Goal: Check status: Check status

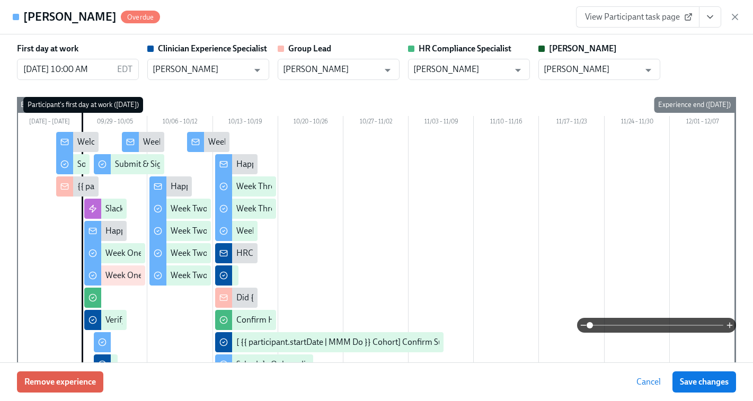
scroll to position [118, 0]
click at [715, 14] on icon "View task page" at bounding box center [710, 17] width 11 height 11
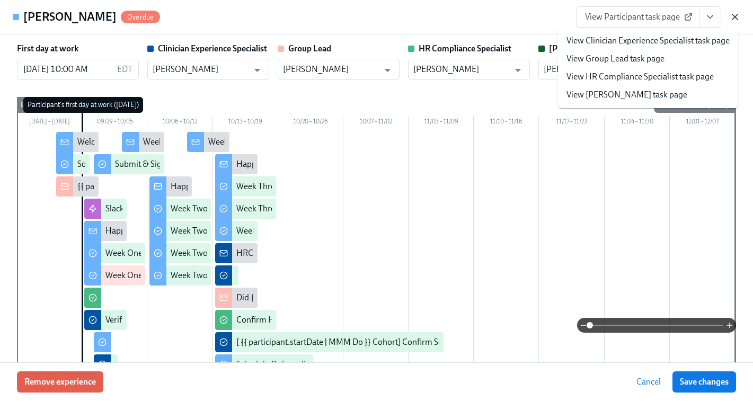
click at [732, 21] on icon "button" at bounding box center [735, 17] width 11 height 11
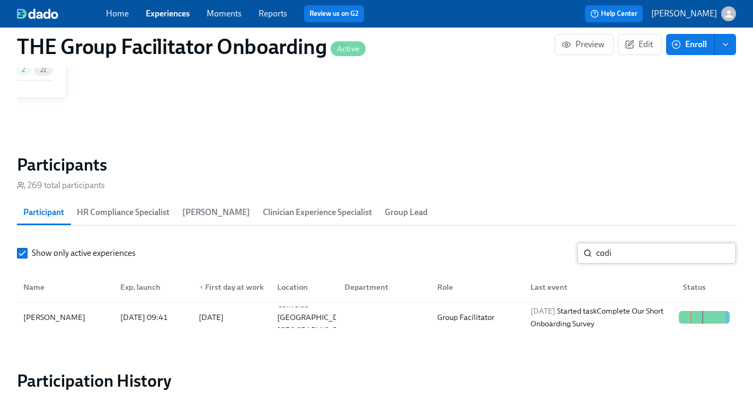
click at [614, 250] on input "codi" at bounding box center [666, 253] width 140 height 21
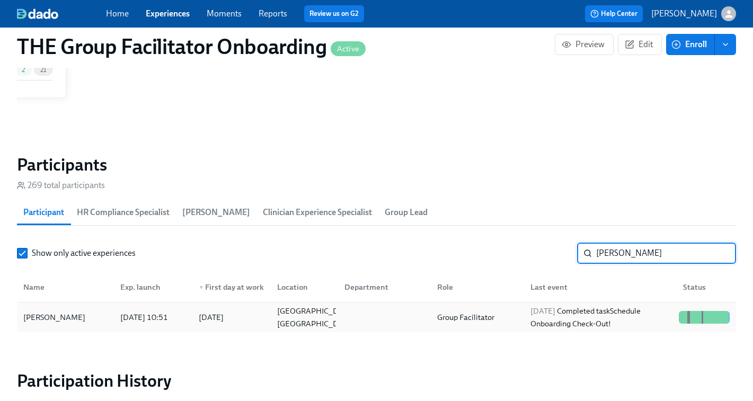
type input "[PERSON_NAME]"
click at [614, 316] on div "[DATE] Completed task Schedule Onboarding Check-Out!" at bounding box center [600, 317] width 148 height 25
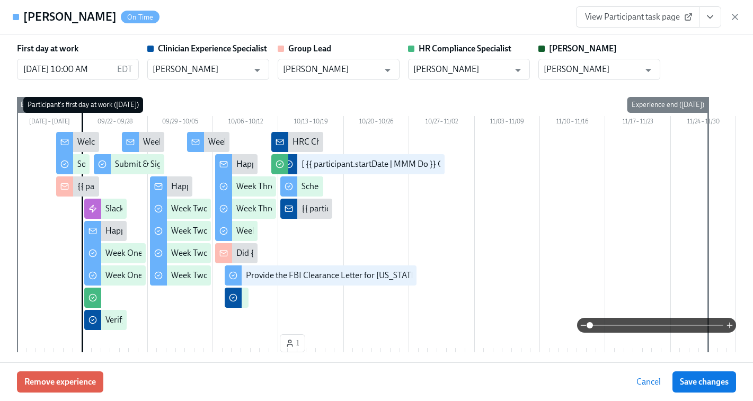
click at [718, 18] on button "View task page" at bounding box center [710, 16] width 22 height 21
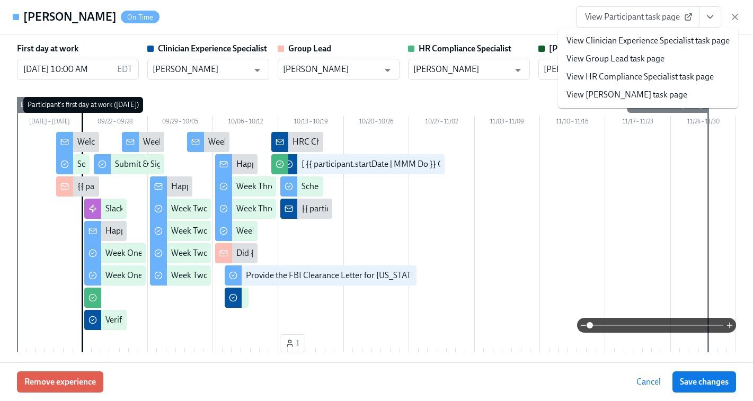
click at [689, 41] on link "View Clinician Experience Specialist task page" at bounding box center [648, 41] width 163 height 12
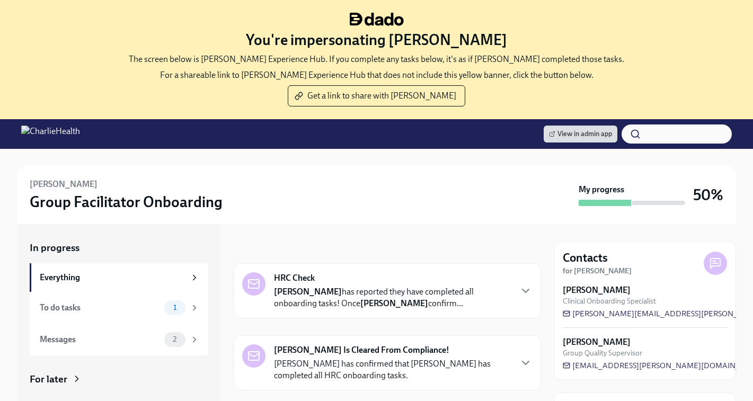
scroll to position [119, 0]
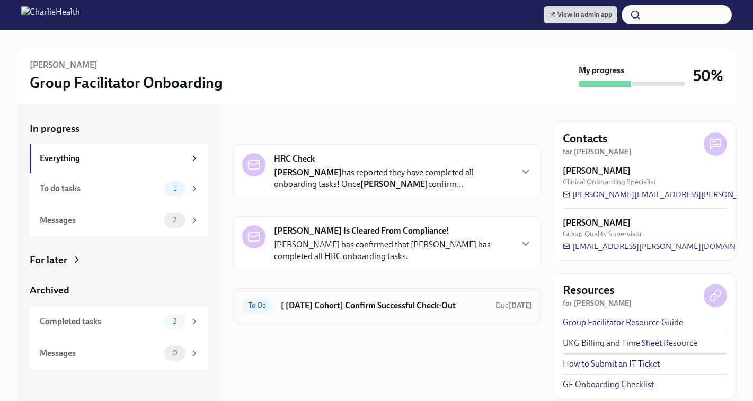
click at [320, 301] on h6 "[ [DATE] Cohort] Confirm Successful Check-Out" at bounding box center [384, 306] width 206 height 12
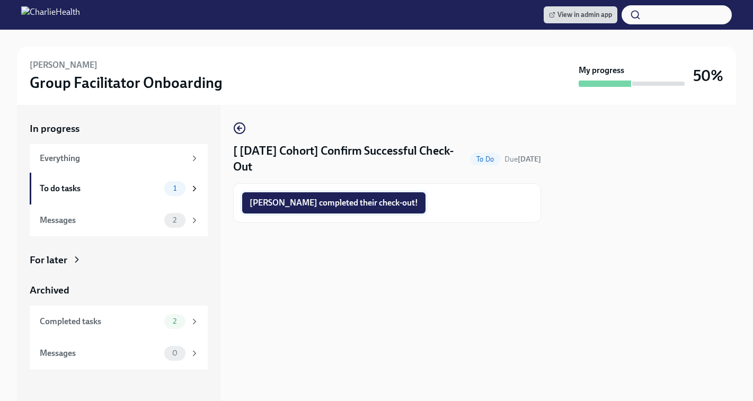
click at [319, 205] on span "Reagan completed their check-out!" at bounding box center [334, 203] width 169 height 11
